Goal: Task Accomplishment & Management: Use online tool/utility

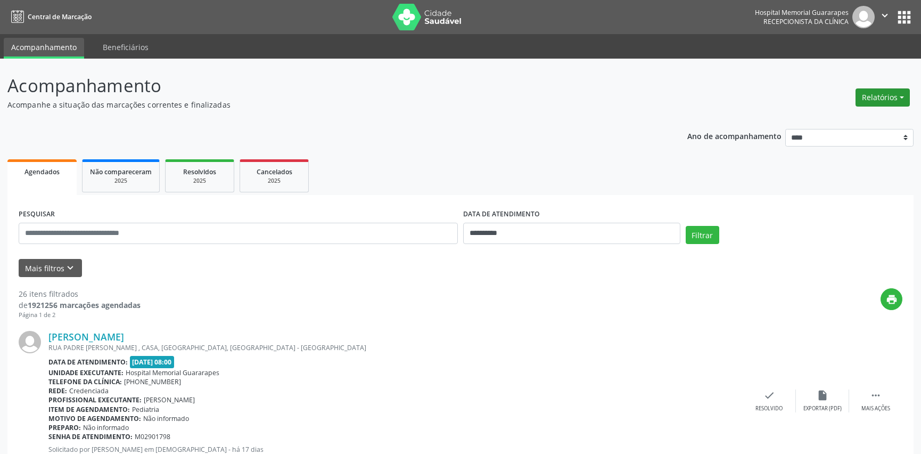
click at [879, 98] on button "Relatórios" at bounding box center [882, 97] width 54 height 18
click at [845, 121] on link "Agendamentos" at bounding box center [852, 119] width 114 height 15
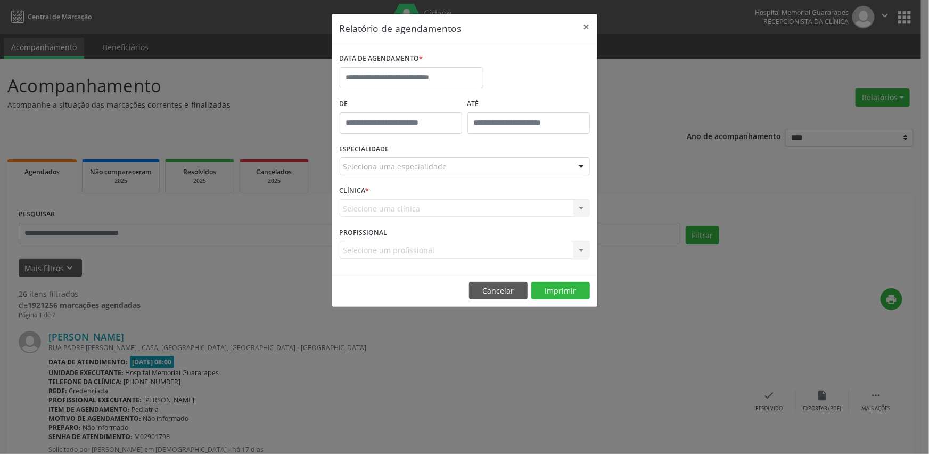
type input "*****"
click at [419, 117] on input "*****" at bounding box center [401, 122] width 122 height 21
click at [426, 97] on label "De" at bounding box center [401, 104] width 122 height 17
click at [594, 26] on button "×" at bounding box center [586, 27] width 21 height 26
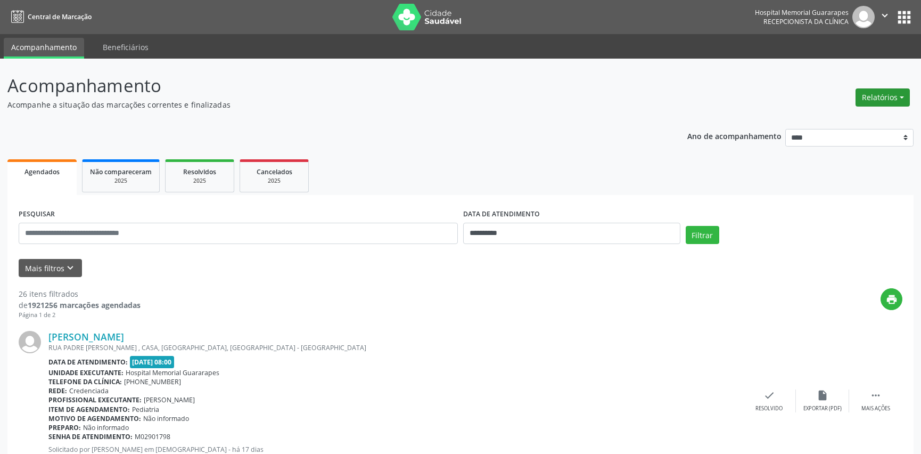
click at [885, 101] on button "Relatórios" at bounding box center [882, 97] width 54 height 18
click at [861, 115] on link "Agendamentos" at bounding box center [852, 119] width 114 height 15
select select "*"
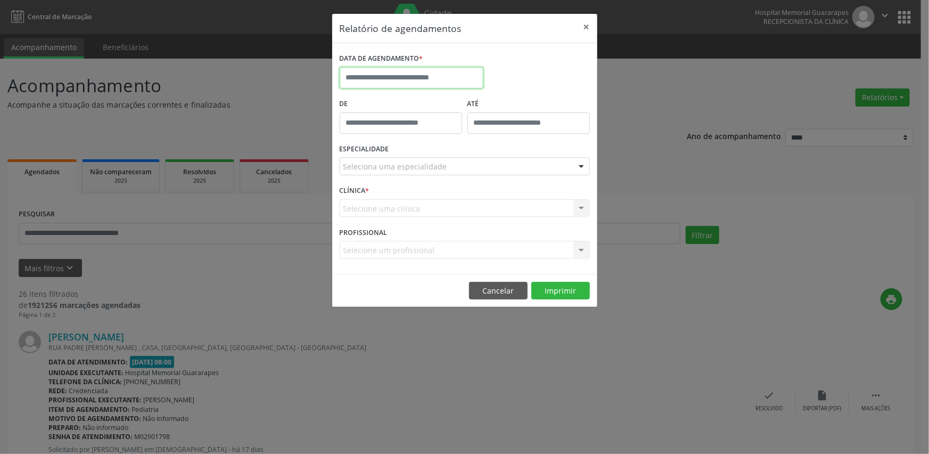
click at [414, 71] on input "text" at bounding box center [412, 77] width 144 height 21
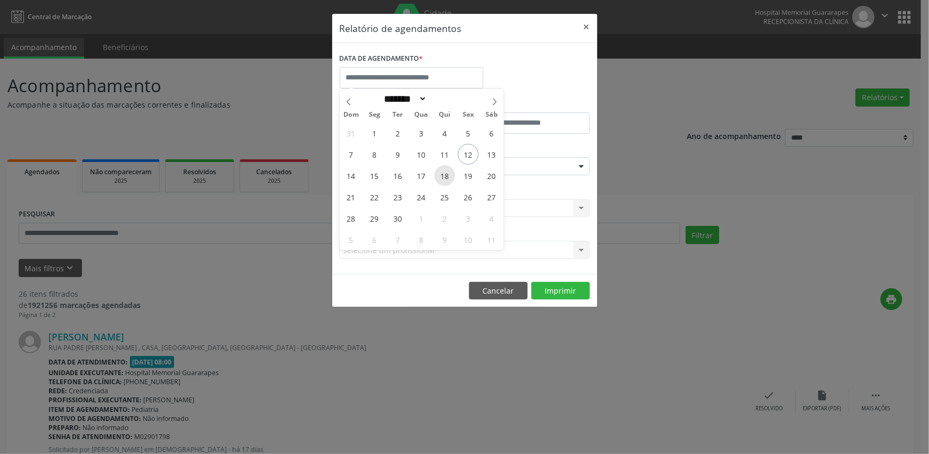
click at [448, 172] on span "18" at bounding box center [444, 175] width 21 height 21
type input "**********"
click at [448, 172] on span "18" at bounding box center [444, 175] width 21 height 21
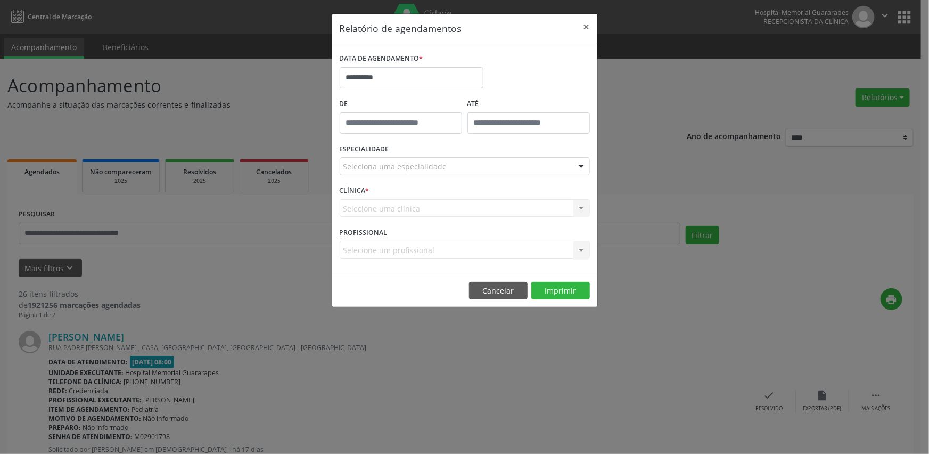
click at [490, 204] on div "Selecione uma clínica Nenhum resultado encontrado para: " " Não há nenhuma opçã…" at bounding box center [465, 208] width 250 height 18
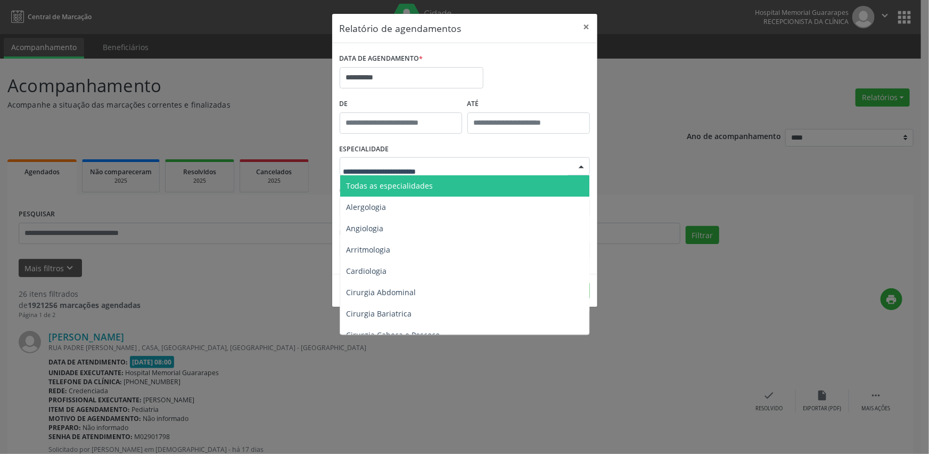
click at [481, 169] on div at bounding box center [465, 166] width 250 height 18
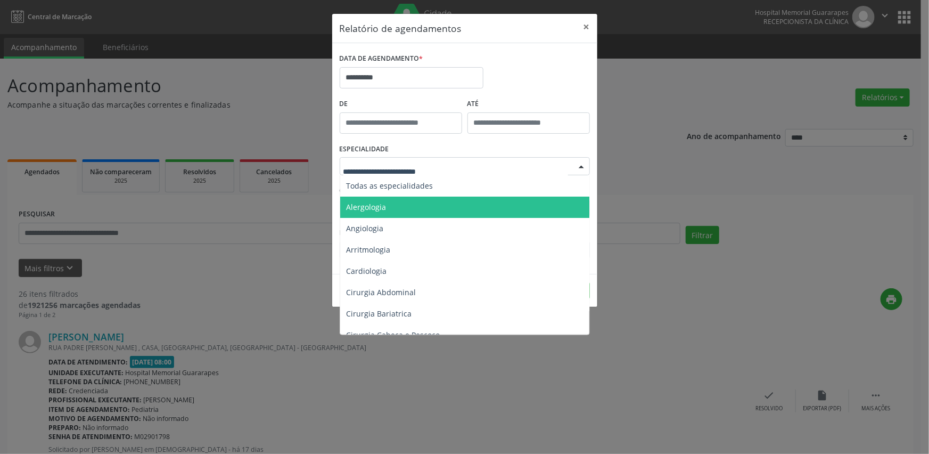
click at [473, 196] on span "Alergologia" at bounding box center [465, 206] width 251 height 21
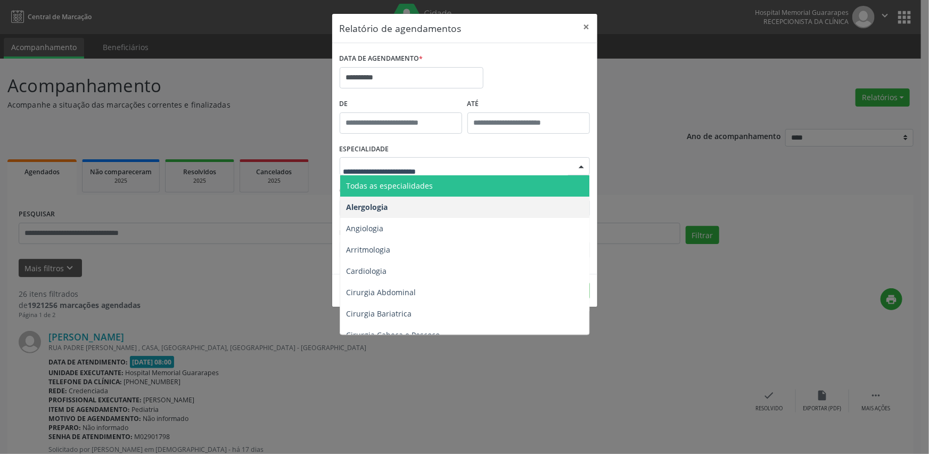
click at [472, 187] on span "Todas as especialidades" at bounding box center [465, 185] width 251 height 21
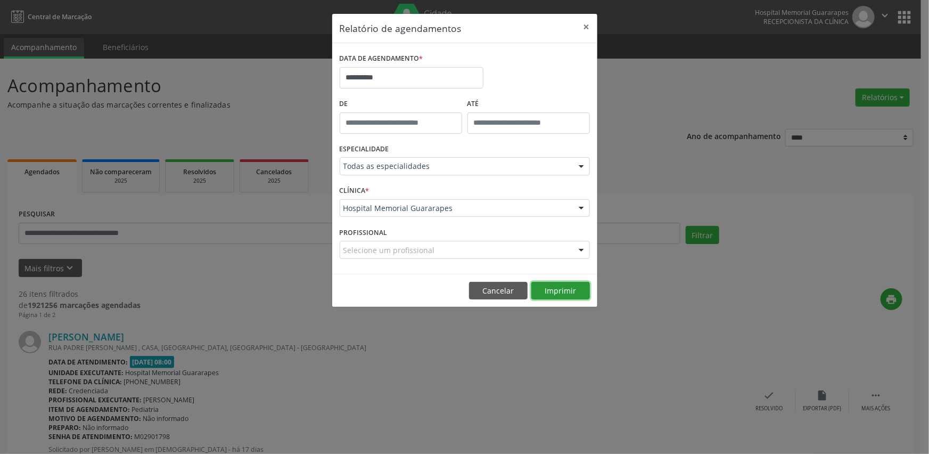
click at [554, 293] on button "Imprimir" at bounding box center [560, 291] width 59 height 18
